Goal: Transaction & Acquisition: Download file/media

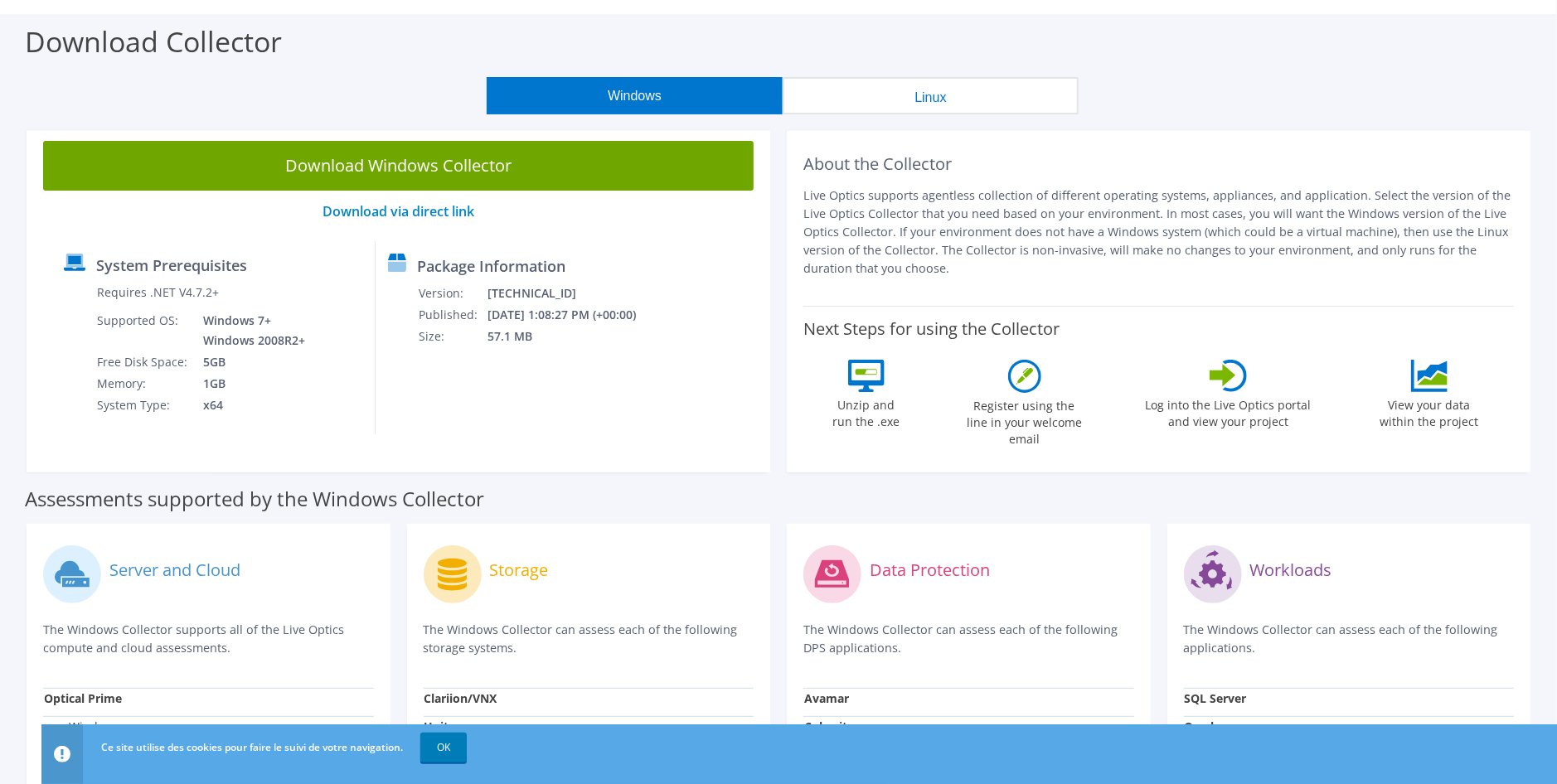
scroll to position [83, 0]
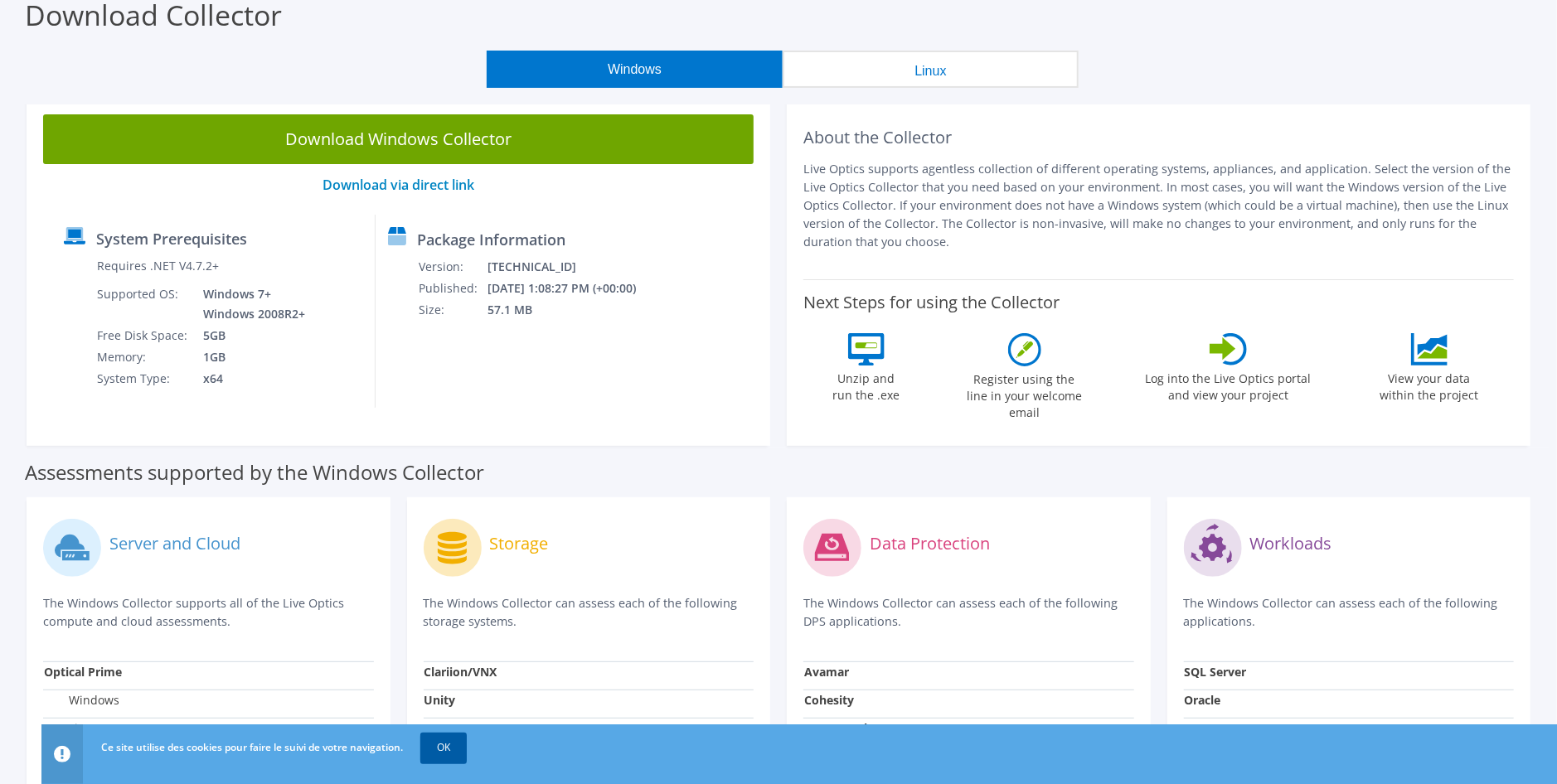
click at [453, 749] on link "OK" at bounding box center [444, 747] width 46 height 29
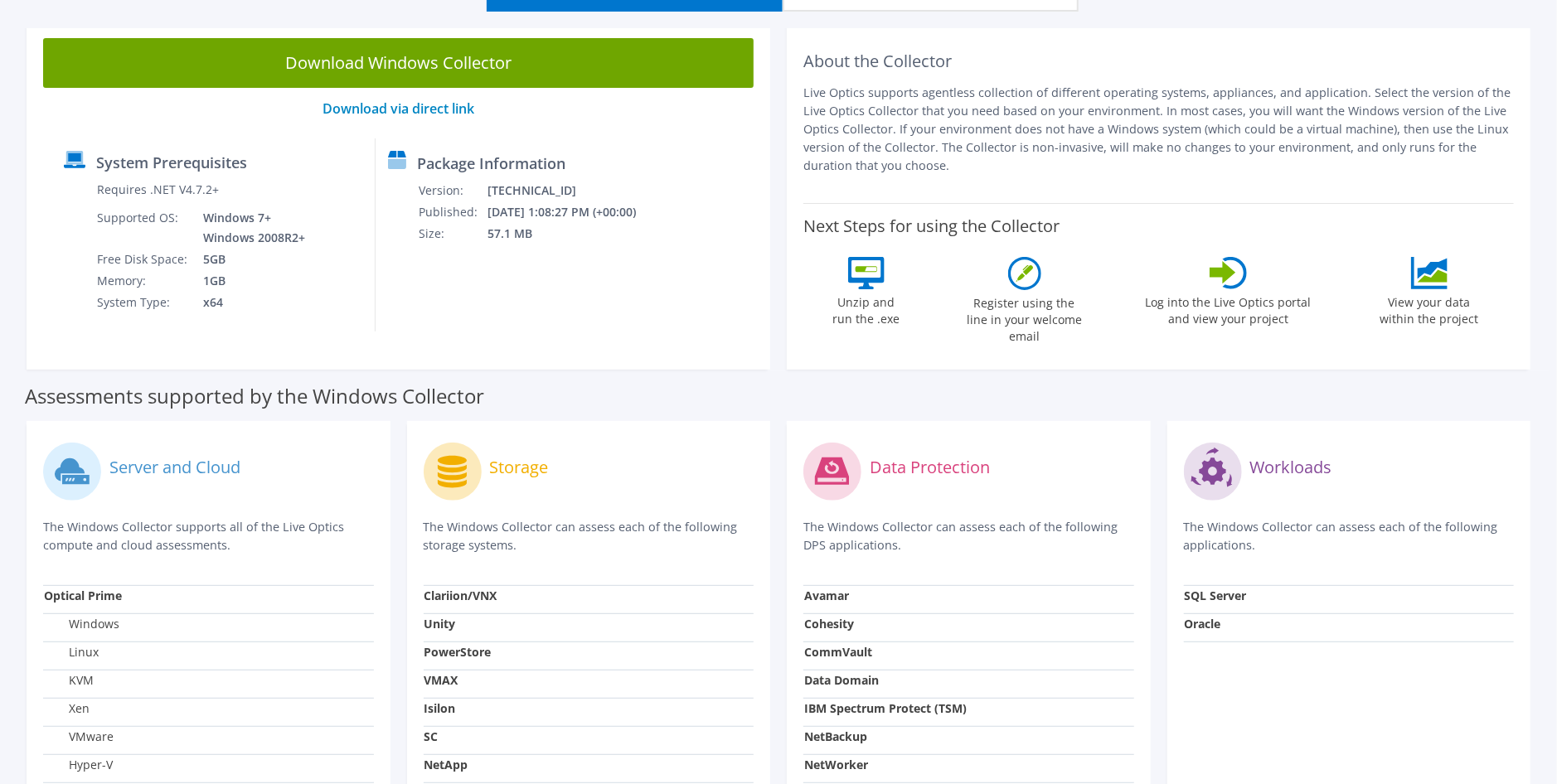
scroll to position [0, 0]
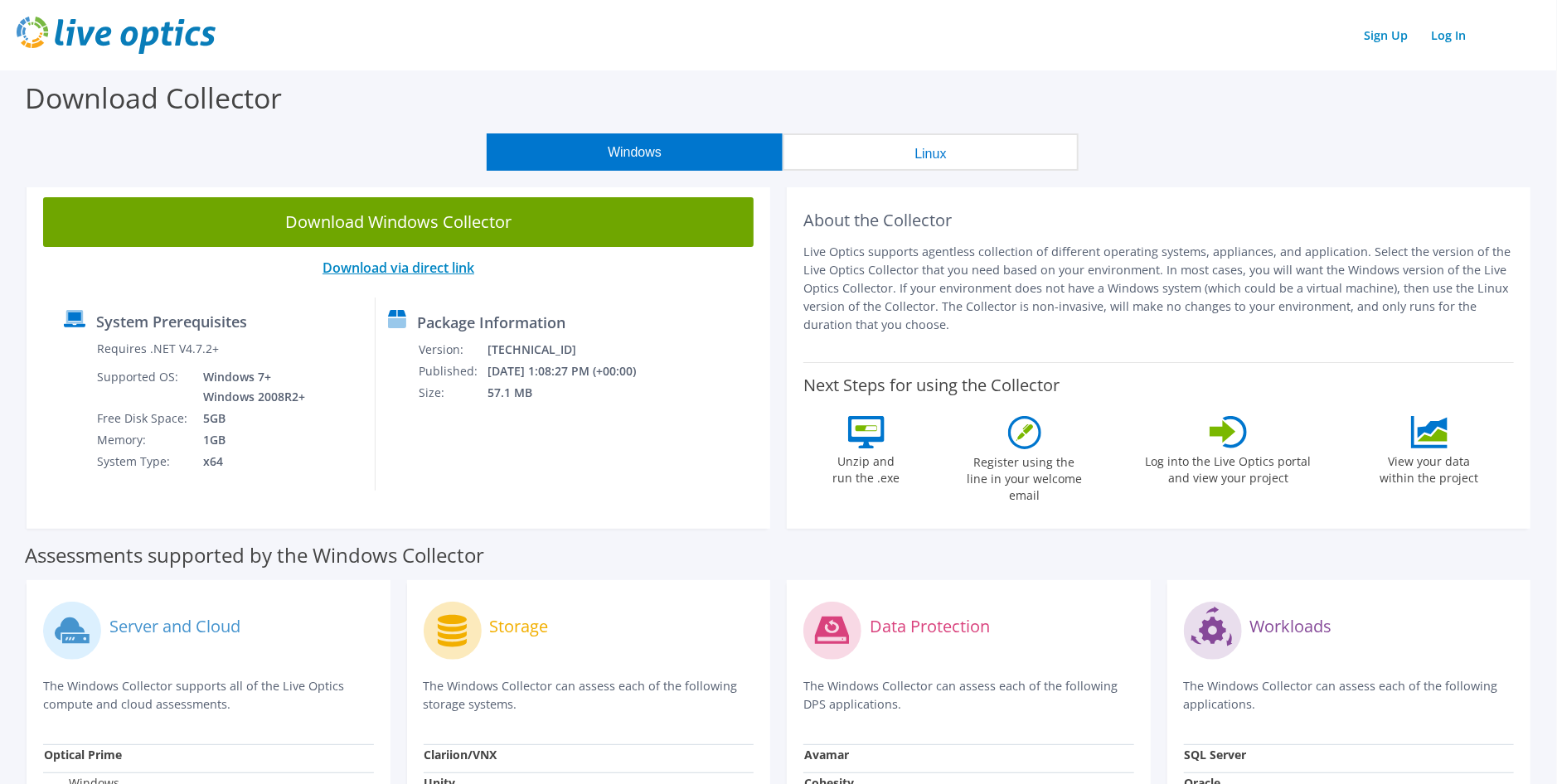
click at [379, 263] on link "Download via direct link" at bounding box center [398, 268] width 152 height 18
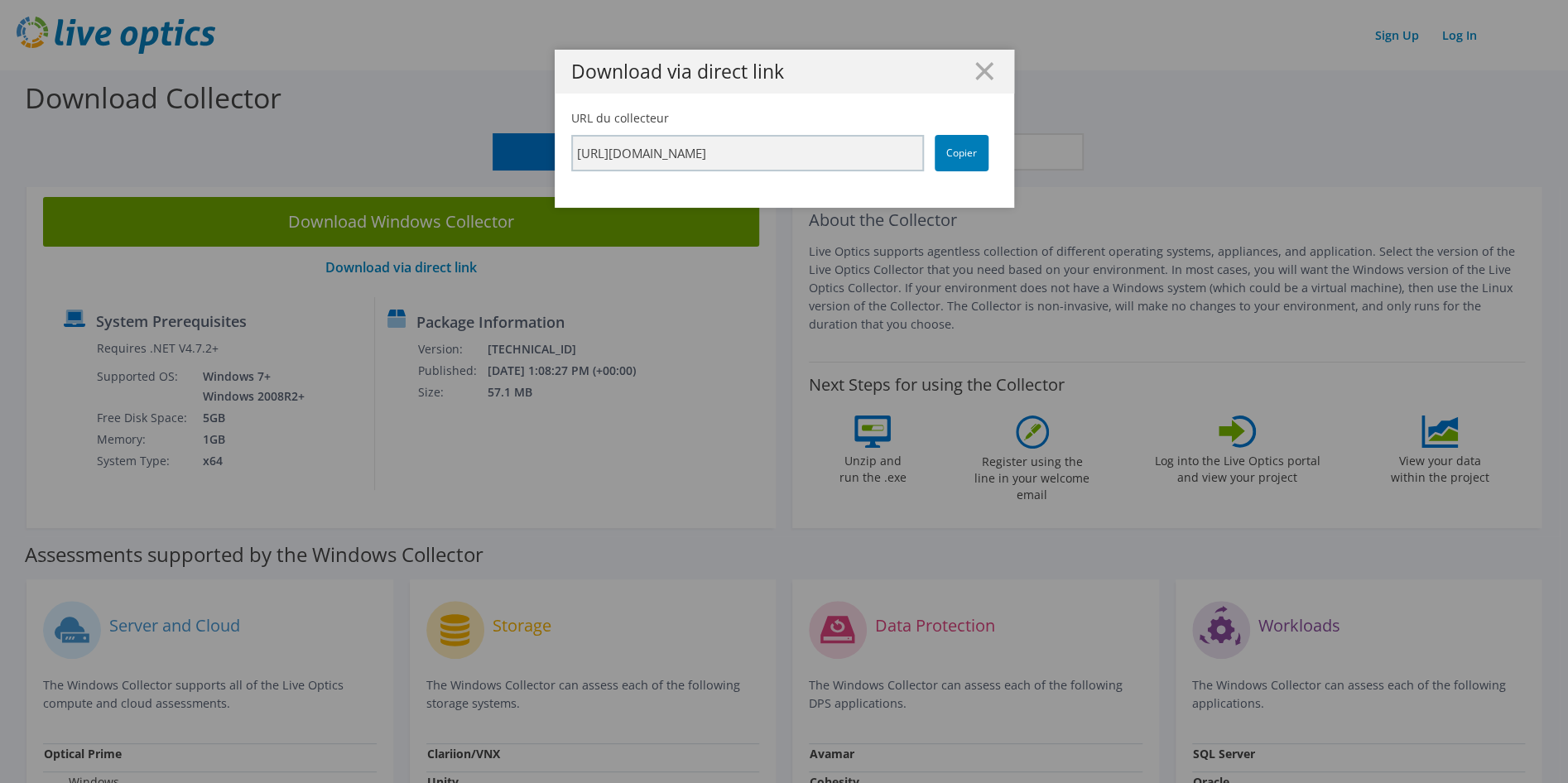
click at [974, 81] on div "Download via direct link" at bounding box center [784, 72] width 460 height 44
click at [990, 67] on h1 "Download via direct link" at bounding box center [784, 72] width 426 height 19
click at [975, 71] on icon at bounding box center [984, 72] width 18 height 18
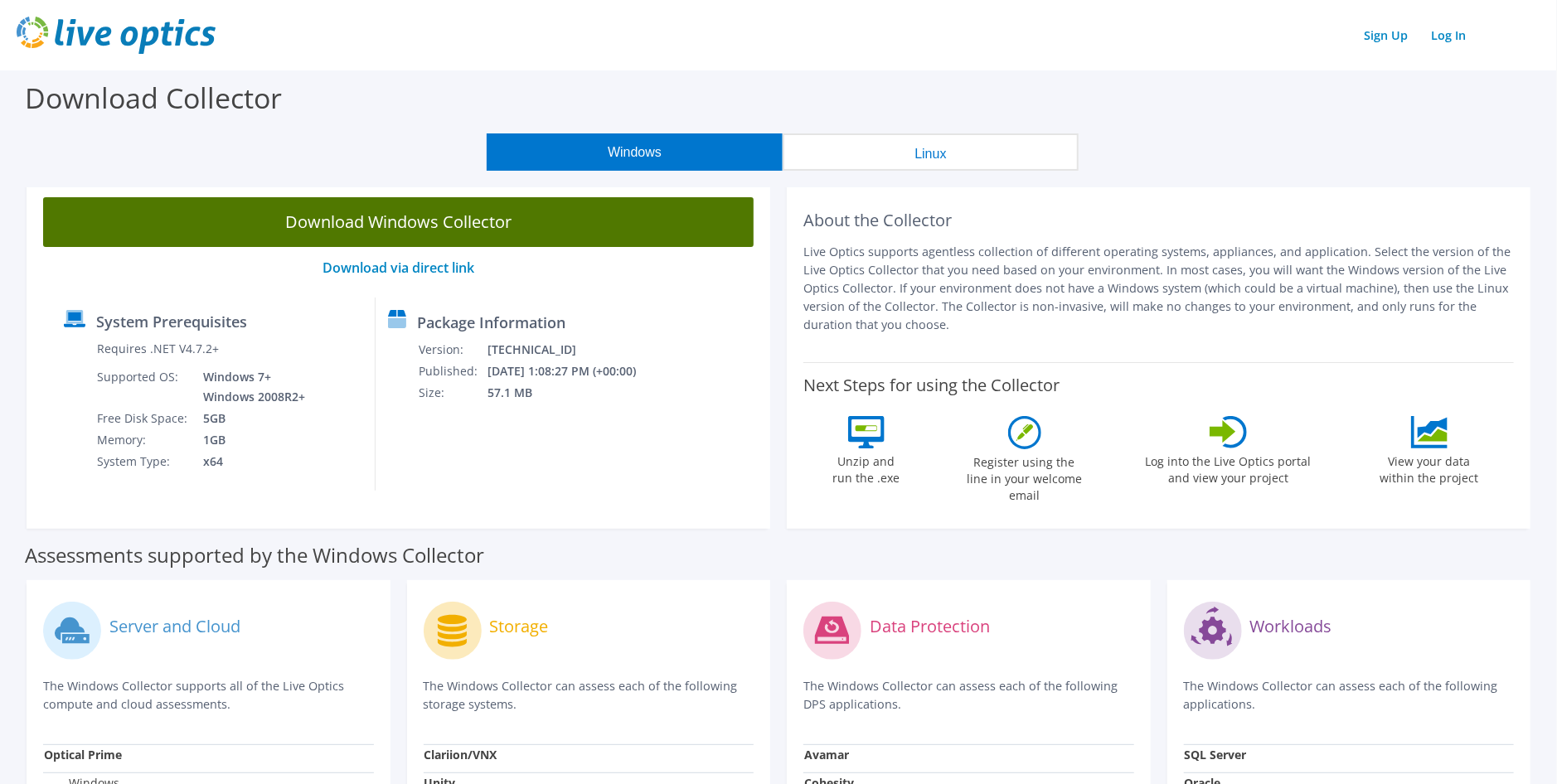
click at [418, 221] on link "Download Windows Collector" at bounding box center [398, 222] width 710 height 50
